Goal: Navigation & Orientation: Find specific page/section

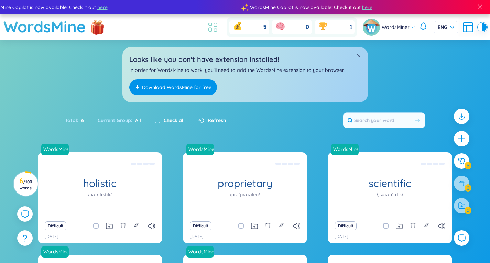
click at [213, 24] on icon at bounding box center [213, 27] width 12 height 12
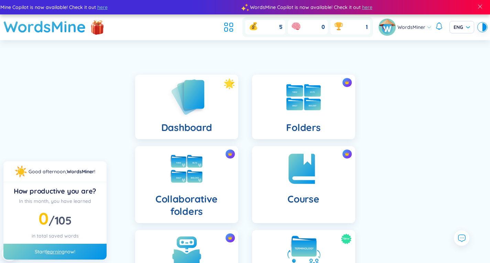
click at [135, 138] on div "Dashboard" at bounding box center [186, 107] width 103 height 65
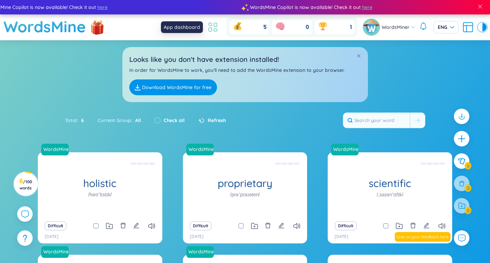
click at [209, 29] on icon at bounding box center [213, 27] width 12 height 12
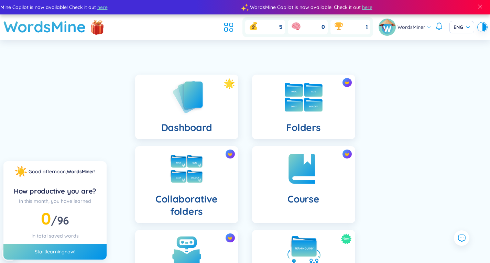
click at [287, 114] on div at bounding box center [304, 97] width 34 height 34
